Goal: Transaction & Acquisition: Purchase product/service

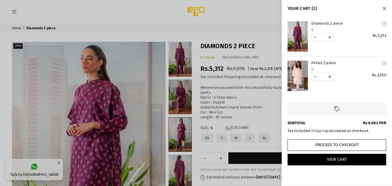
click at [354, 74] on div "* Rs.3,550" at bounding box center [348, 77] width 75 height 8
click at [383, 24] on icon "YOUR CART" at bounding box center [384, 23] width 4 height 4
click at [384, 65] on icon "YOUR CART" at bounding box center [384, 63] width 4 height 4
click at [383, 24] on icon "YOUR CART" at bounding box center [384, 23] width 4 height 4
click at [387, 9] on button "Close" at bounding box center [384, 8] width 7 height 8
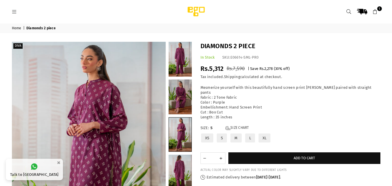
click at [376, 13] on icon at bounding box center [374, 11] width 5 height 5
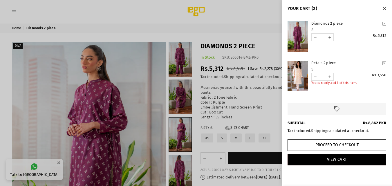
click at [384, 23] on icon "YOUR CART" at bounding box center [384, 23] width 4 height 4
click at [384, 63] on icon "YOUR CART" at bounding box center [384, 63] width 4 height 4
